Goal: Transaction & Acquisition: Subscribe to service/newsletter

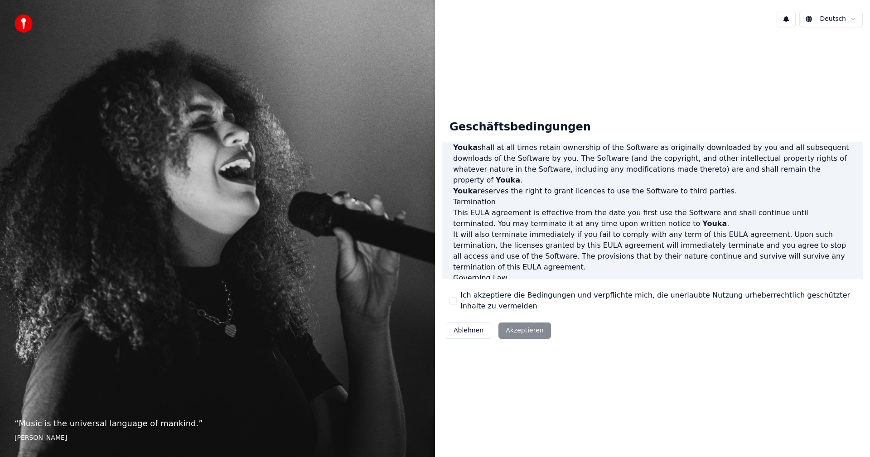
scroll to position [363, 0]
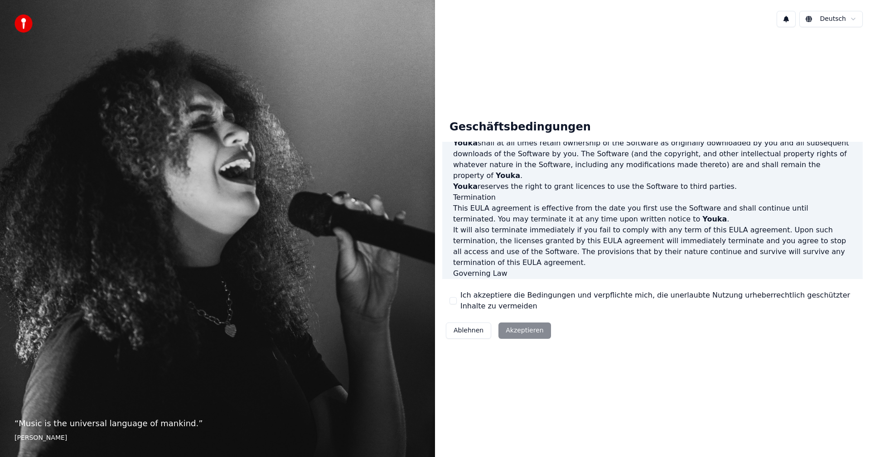
click at [518, 330] on div "Ablehnen Akzeptieren" at bounding box center [498, 331] width 112 height 24
click at [526, 333] on div "Ablehnen Akzeptieren" at bounding box center [498, 331] width 112 height 24
click at [58, 361] on div "“ Music is the universal language of mankind. ” [PERSON_NAME]" at bounding box center [217, 228] width 435 height 457
click at [519, 330] on div "Ablehnen Akzeptieren" at bounding box center [498, 331] width 112 height 24
click at [526, 338] on div "Ablehnen Akzeptieren" at bounding box center [498, 331] width 112 height 24
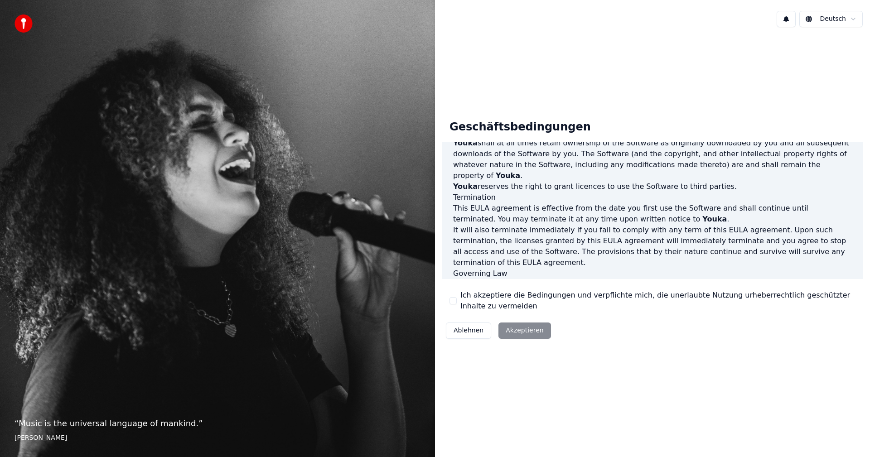
click at [526, 335] on div "Ablehnen Akzeptieren" at bounding box center [498, 331] width 112 height 24
drag, startPoint x: 540, startPoint y: 293, endPoint x: 522, endPoint y: 294, distance: 17.2
click at [534, 294] on label "Ich akzeptiere die Bedingungen und verpflichte mich, die unerlaubte Nutzung urh…" at bounding box center [657, 301] width 395 height 22
click at [455, 302] on button "Ich akzeptiere die Bedingungen und verpflichte mich, die unerlaubte Nutzung urh…" at bounding box center [452, 300] width 7 height 7
click at [506, 327] on button "Akzeptieren" at bounding box center [524, 331] width 52 height 16
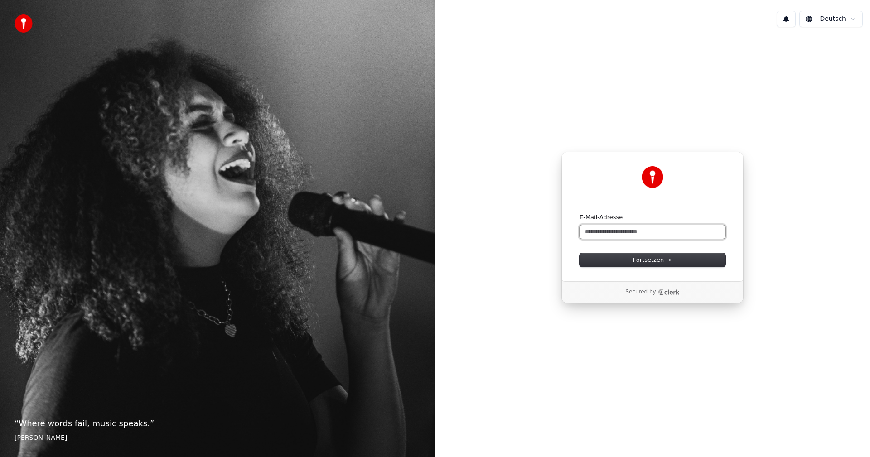
click at [623, 231] on input "E-Mail-Adresse" at bounding box center [653, 232] width 146 height 14
click at [623, 232] on input "E-Mail-Adresse" at bounding box center [653, 232] width 146 height 14
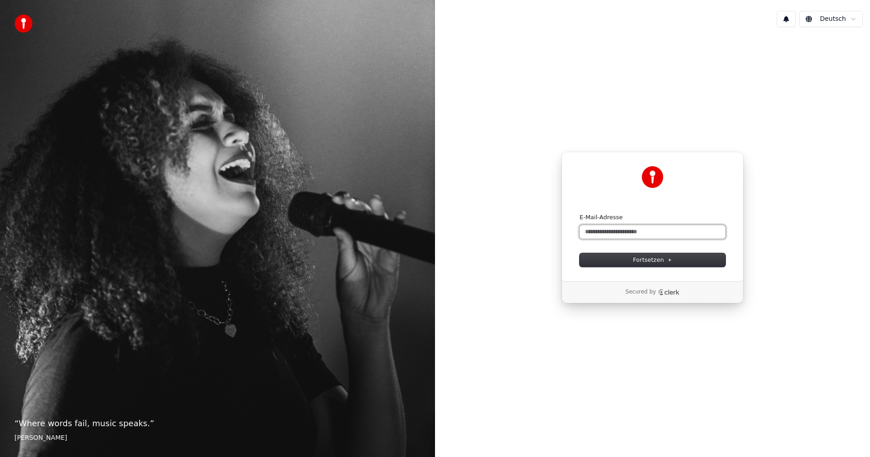
click at [623, 232] on input "E-Mail-Adresse" at bounding box center [653, 232] width 146 height 14
click at [637, 258] on span "Fortsetzen" at bounding box center [652, 260] width 39 height 8
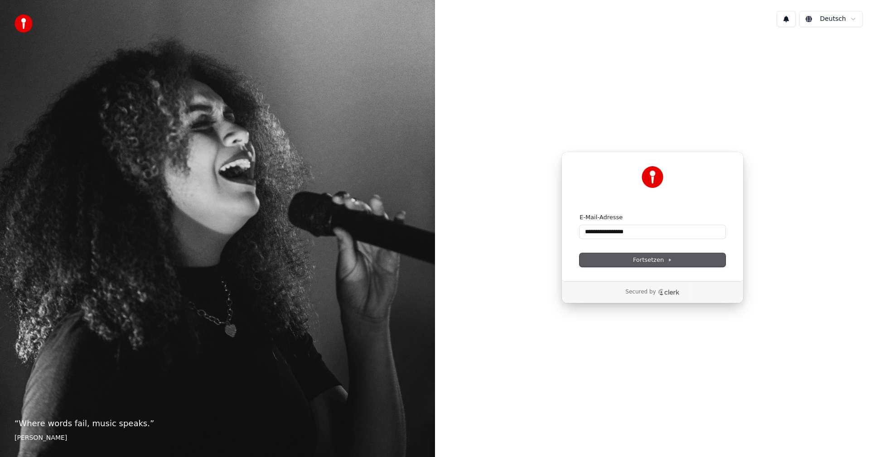
type input "**********"
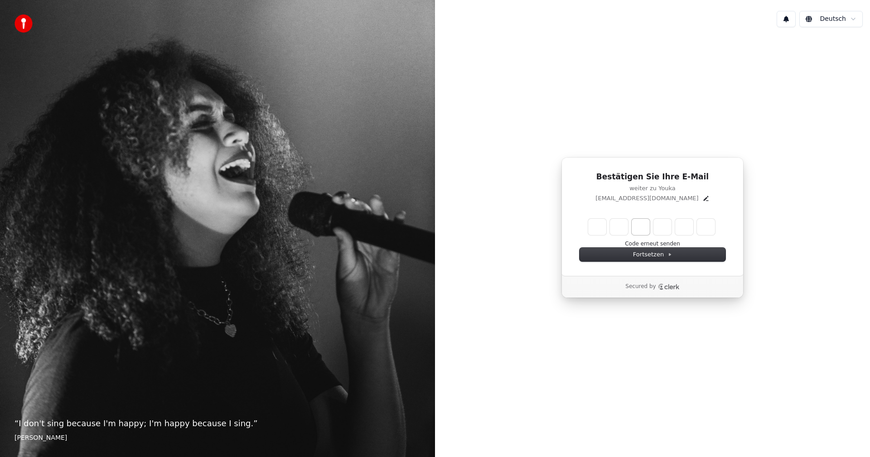
type input "******"
type input "*"
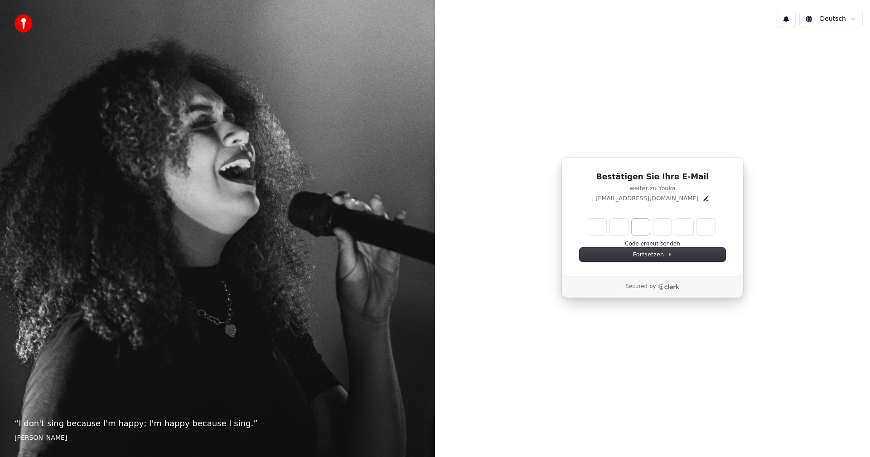
type input "*"
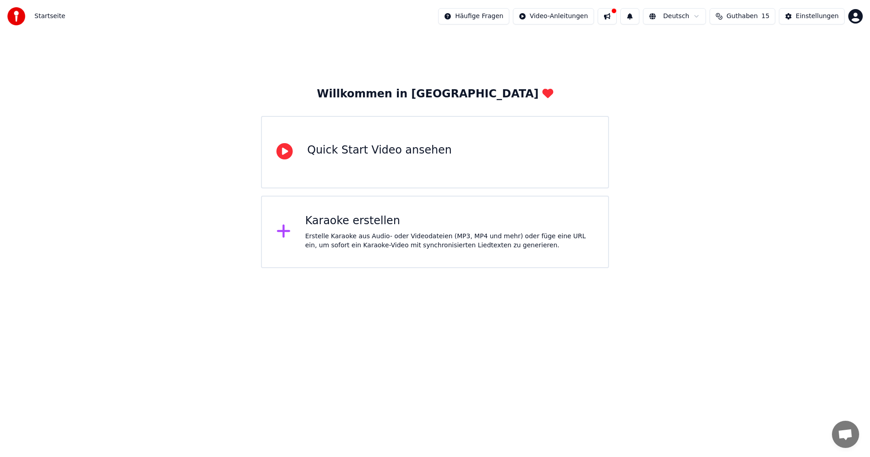
click at [393, 225] on div "Karaoke erstellen" at bounding box center [449, 221] width 289 height 14
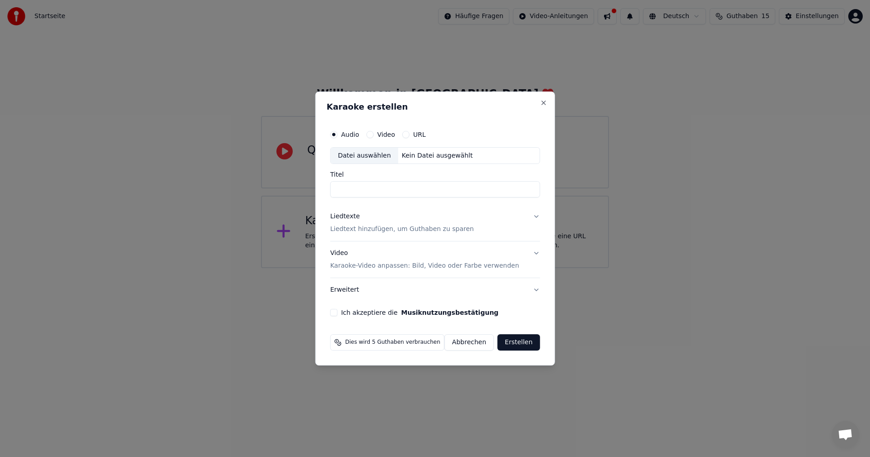
click at [478, 343] on button "Abbrechen" at bounding box center [468, 342] width 49 height 16
